Goal: Information Seeking & Learning: Understand process/instructions

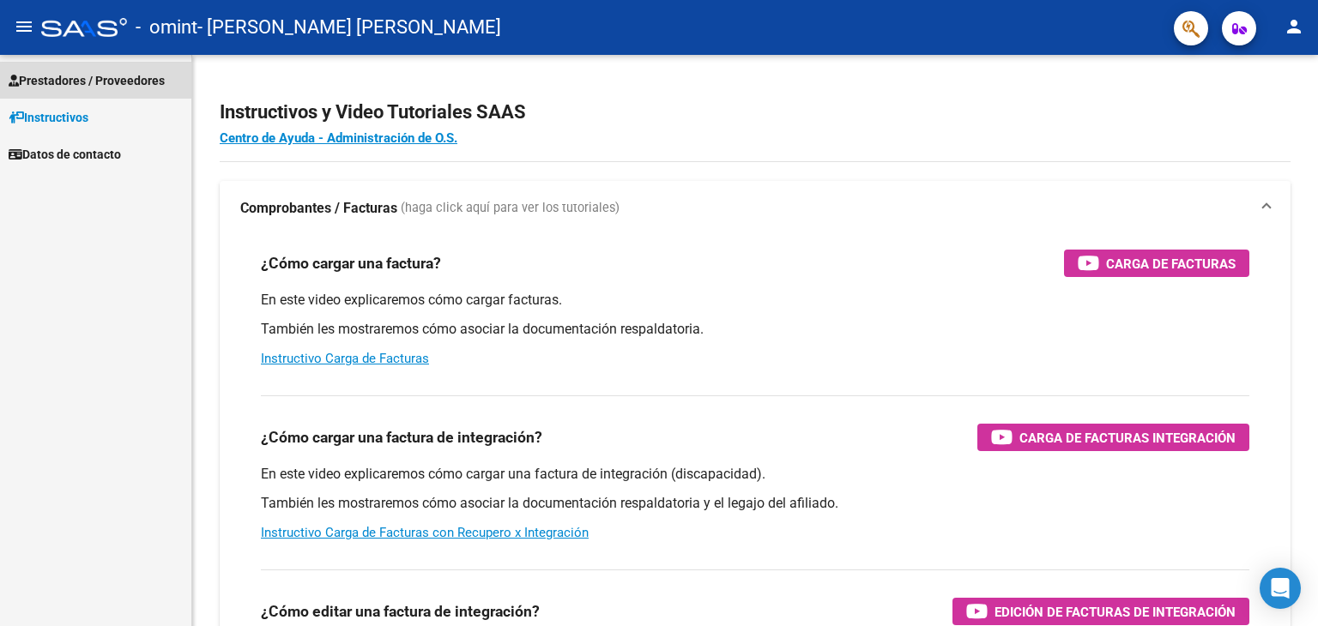
click at [120, 80] on span "Prestadores / Proveedores" at bounding box center [87, 80] width 156 height 19
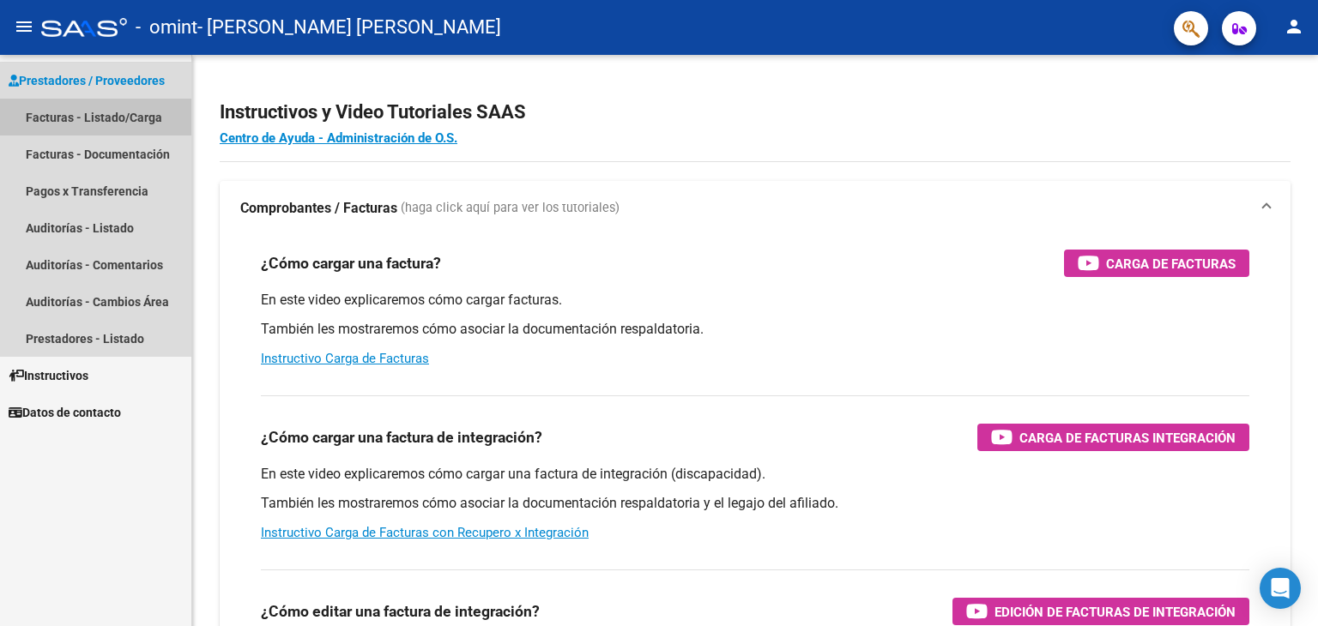
click at [115, 118] on link "Facturas - Listado/Carga" at bounding box center [95, 117] width 191 height 37
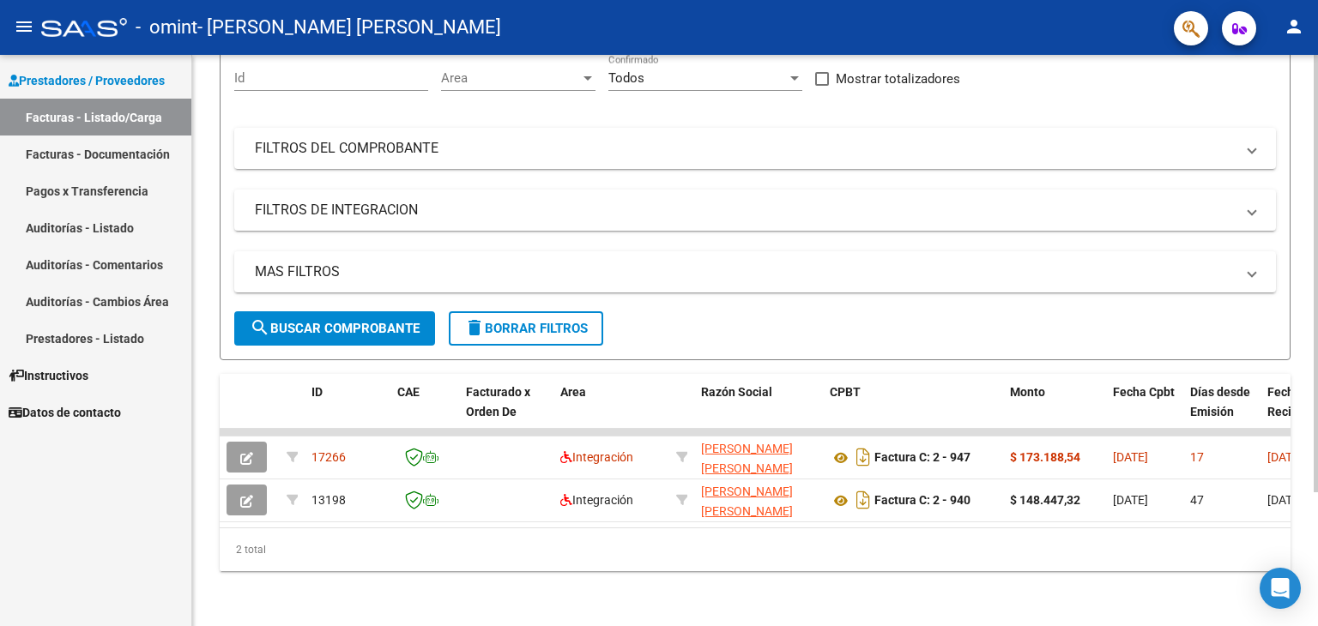
scroll to position [175, 0]
click at [1317, 335] on div at bounding box center [1315, 407] width 4 height 437
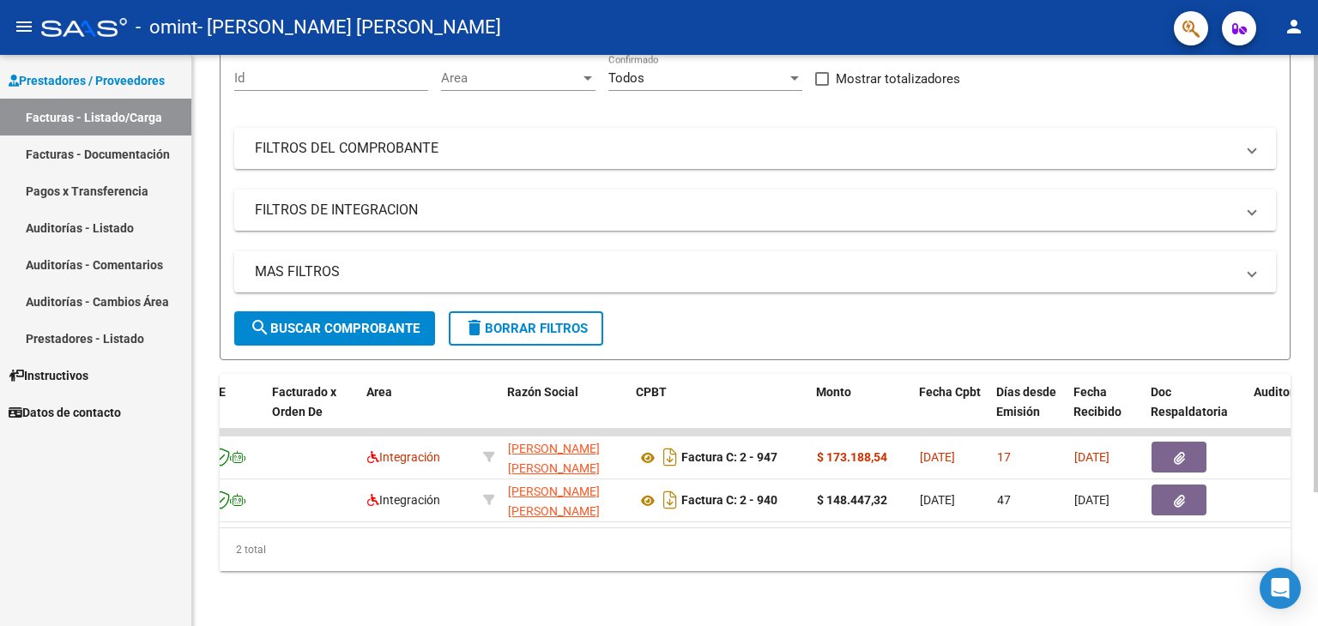
scroll to position [0, 0]
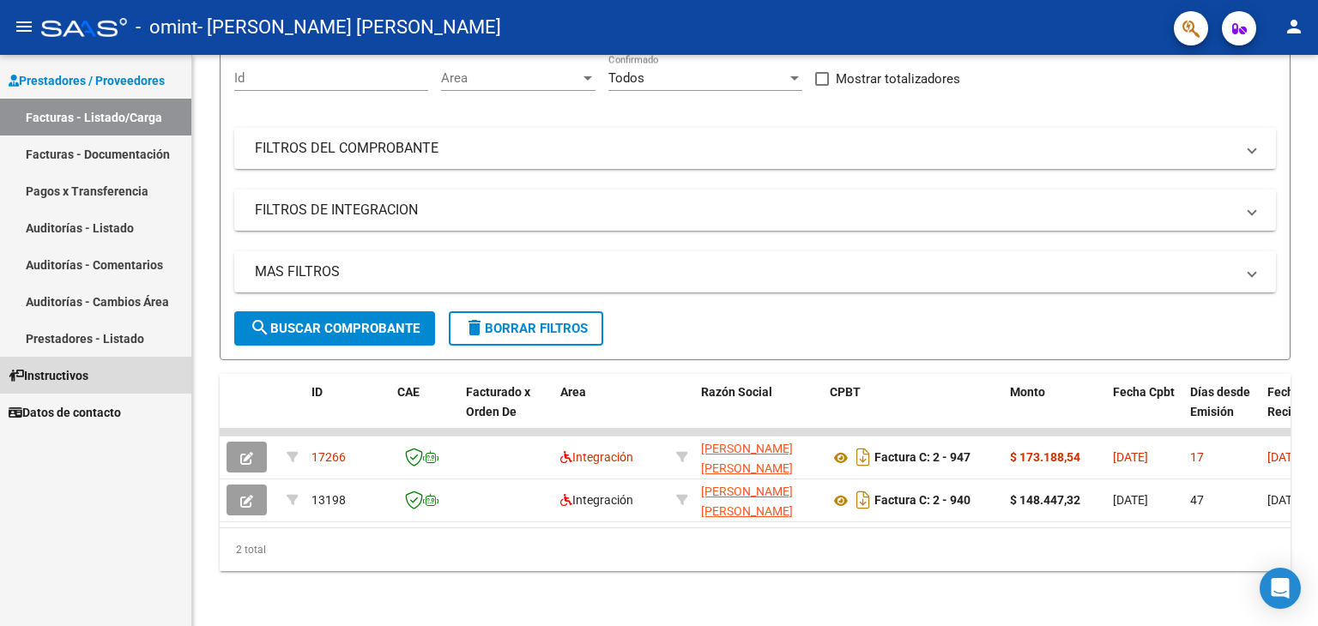
click at [75, 369] on span "Instructivos" at bounding box center [49, 375] width 80 height 19
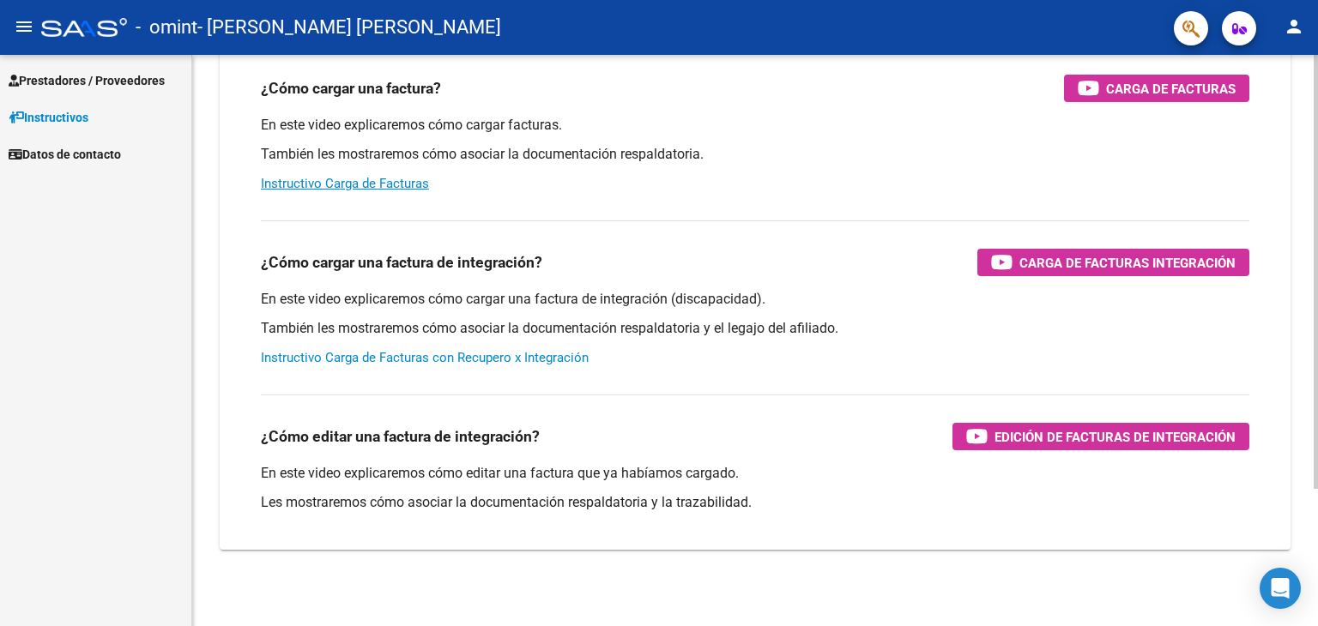
click at [499, 353] on link "Instructivo Carga de Facturas con Recupero x Integración" at bounding box center [425, 357] width 328 height 15
